Goal: Find specific page/section: Find specific page/section

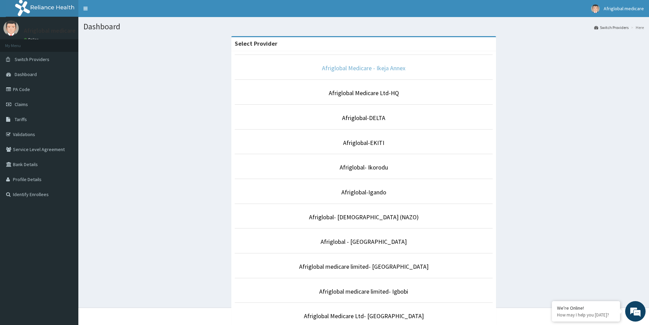
click at [356, 70] on link "Afriglobal Medicare - Ikeja Annex" at bounding box center [364, 68] width 84 height 8
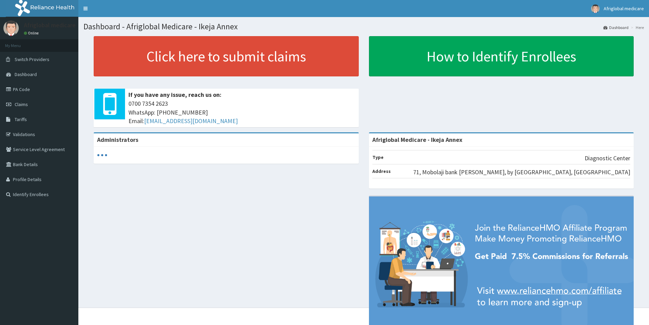
click at [22, 90] on link "PA Code" at bounding box center [39, 89] width 78 height 15
